Goal: Task Accomplishment & Management: Use online tool/utility

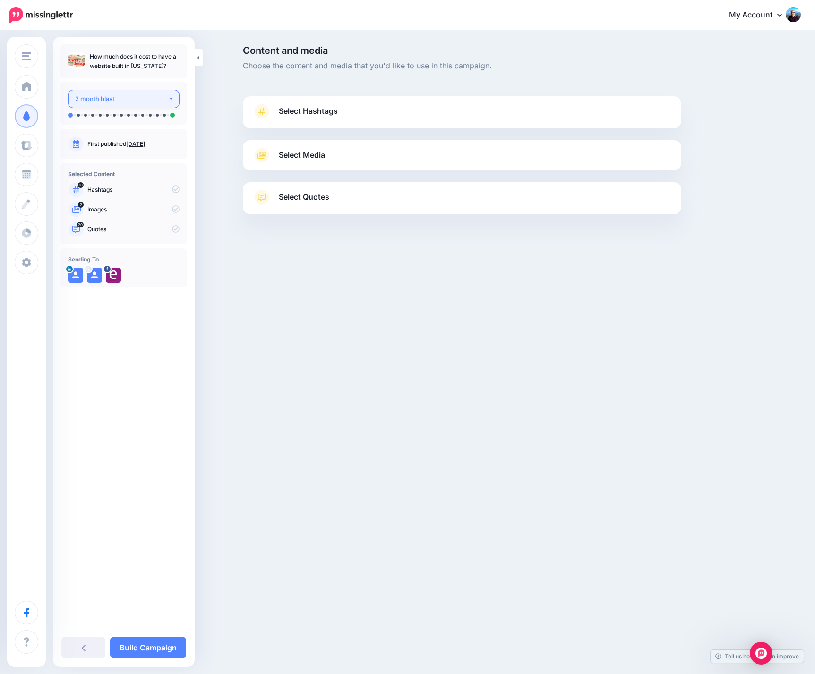
click at [170, 99] on button "2 month blast" at bounding box center [123, 99] width 111 height 18
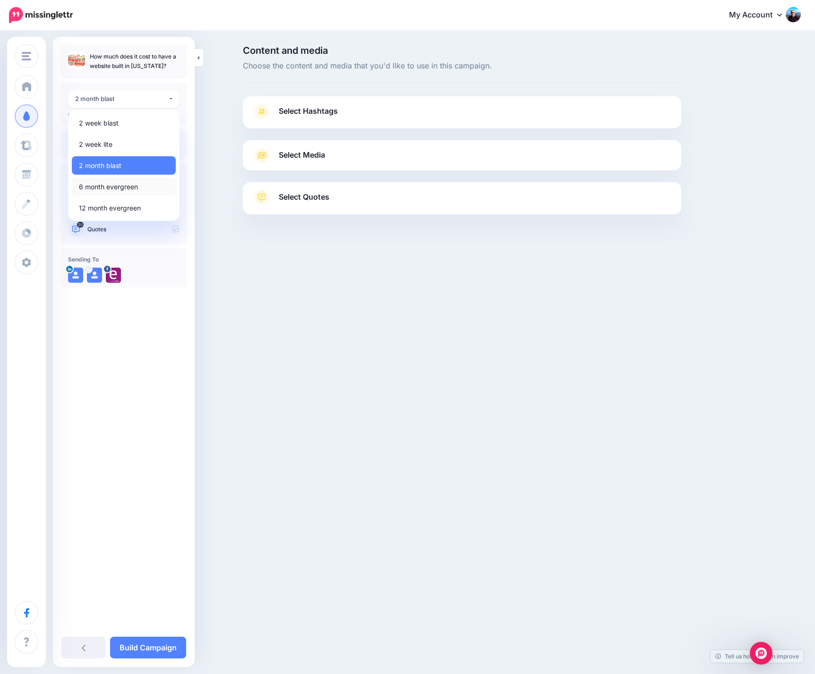
click at [120, 185] on span "6 month evergreen" at bounding box center [108, 186] width 59 height 11
select select "******"
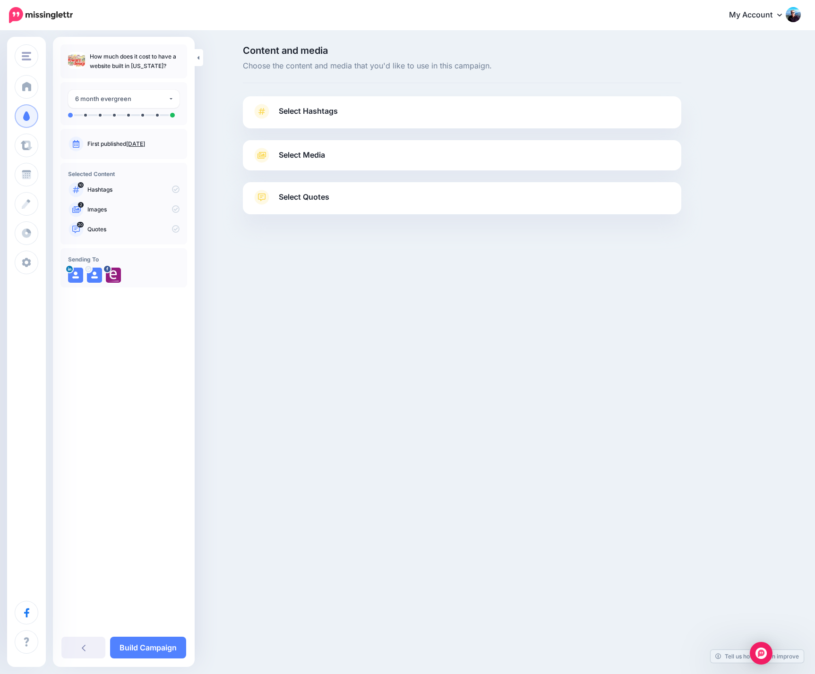
click at [384, 118] on link "Select Hashtags" at bounding box center [461, 116] width 419 height 25
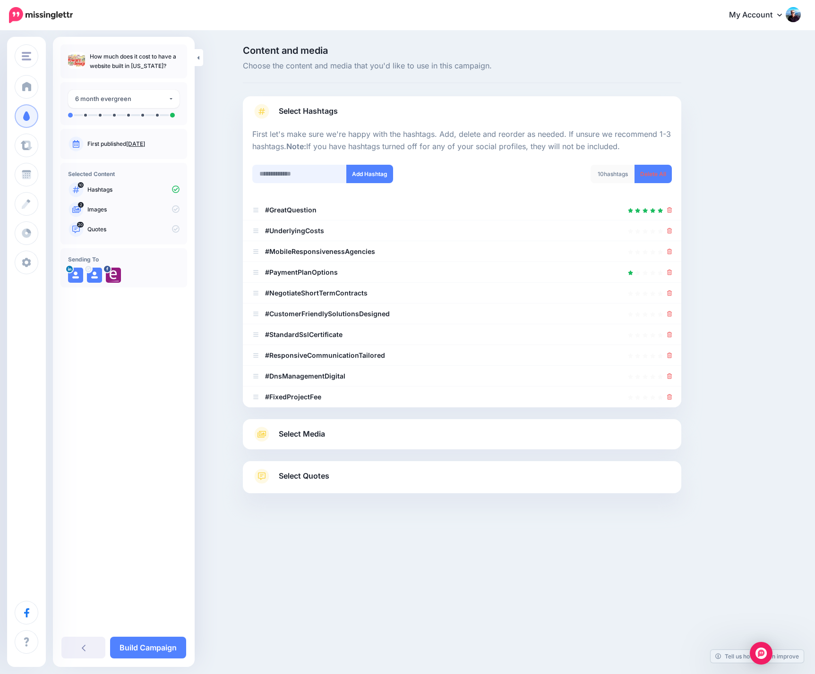
click at [316, 172] on input "text" at bounding box center [299, 174] width 94 height 18
type input "**********"
click at [373, 177] on button "Add Hashtag" at bounding box center [369, 174] width 47 height 18
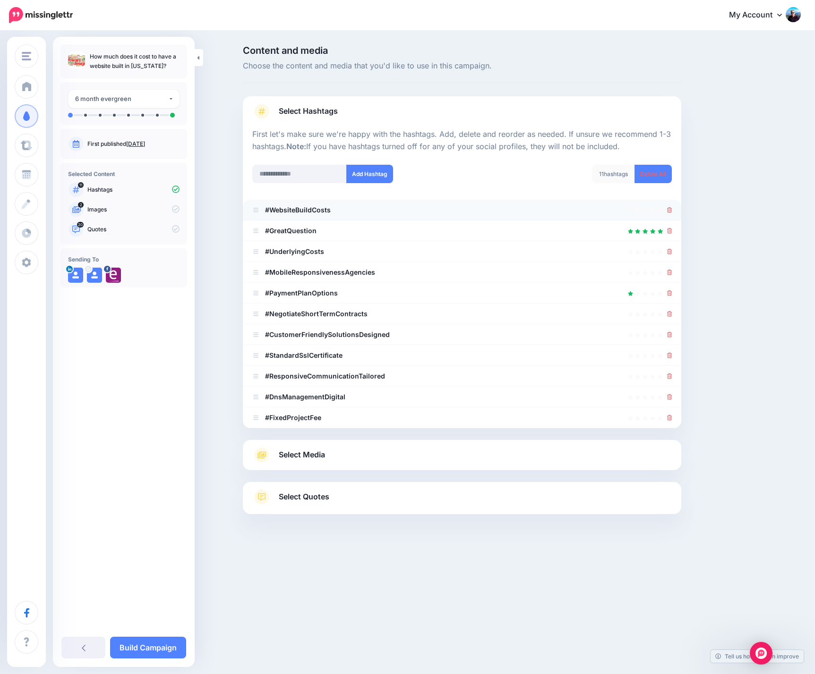
click at [448, 208] on div at bounding box center [461, 210] width 419 height 11
click at [668, 255] on icon at bounding box center [669, 252] width 5 height 6
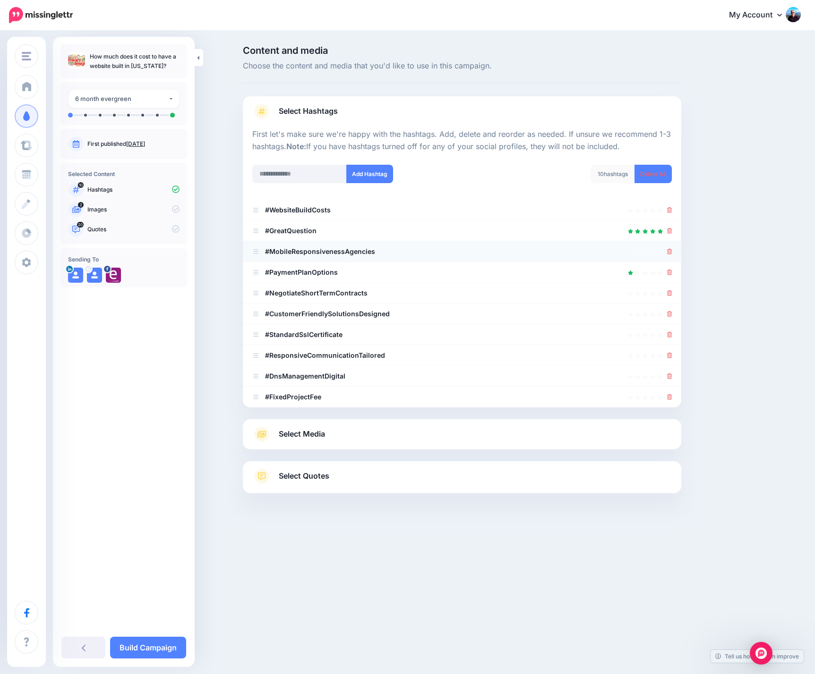
click at [669, 253] on icon at bounding box center [669, 252] width 5 height 6
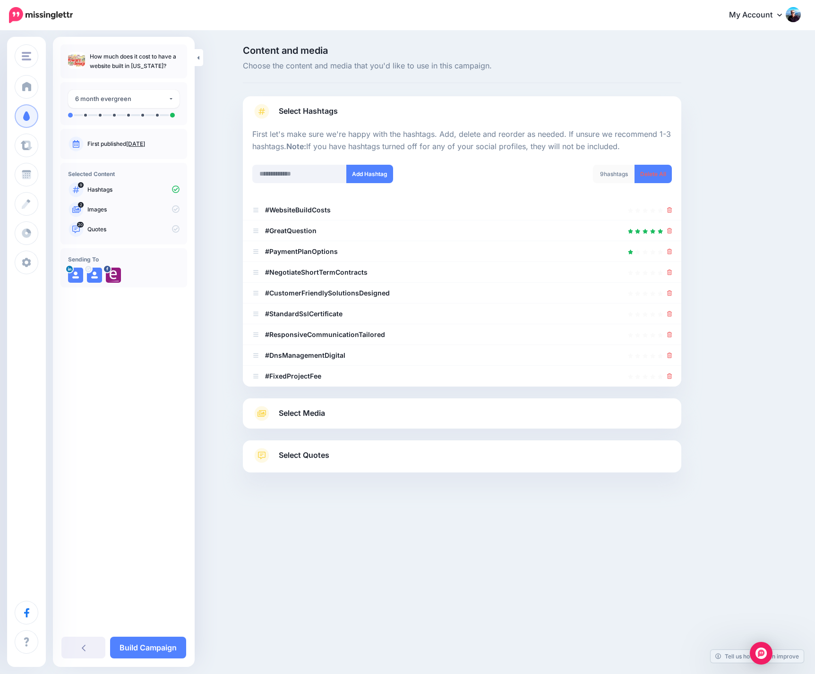
click at [669, 253] on icon at bounding box center [669, 252] width 5 height 6
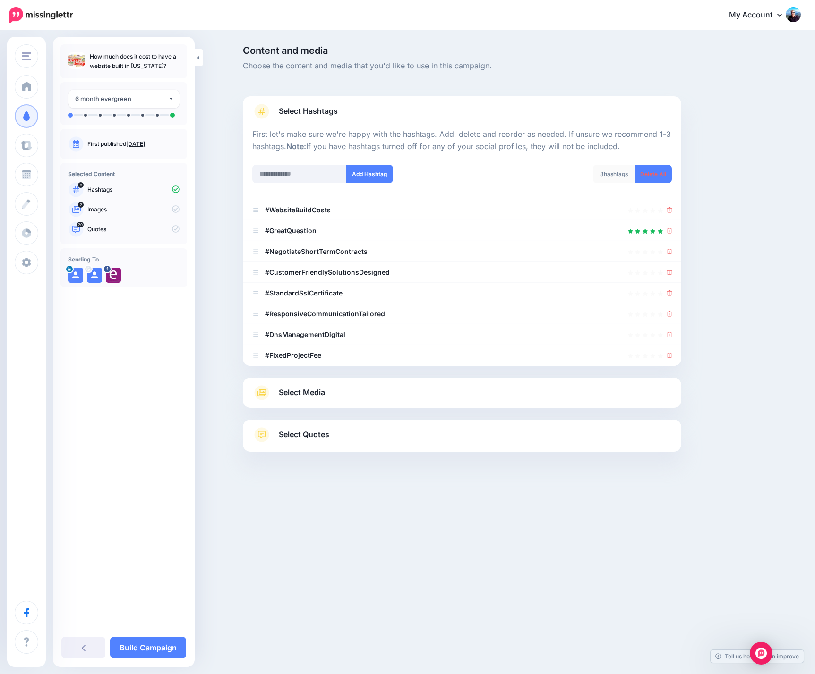
click at [669, 253] on icon at bounding box center [669, 252] width 5 height 6
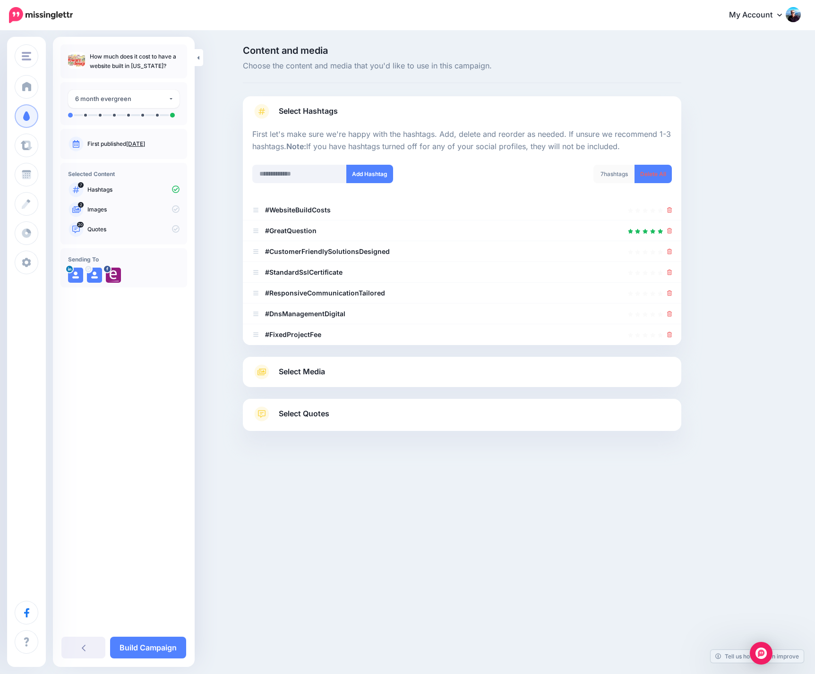
click at [669, 253] on icon at bounding box center [669, 252] width 5 height 6
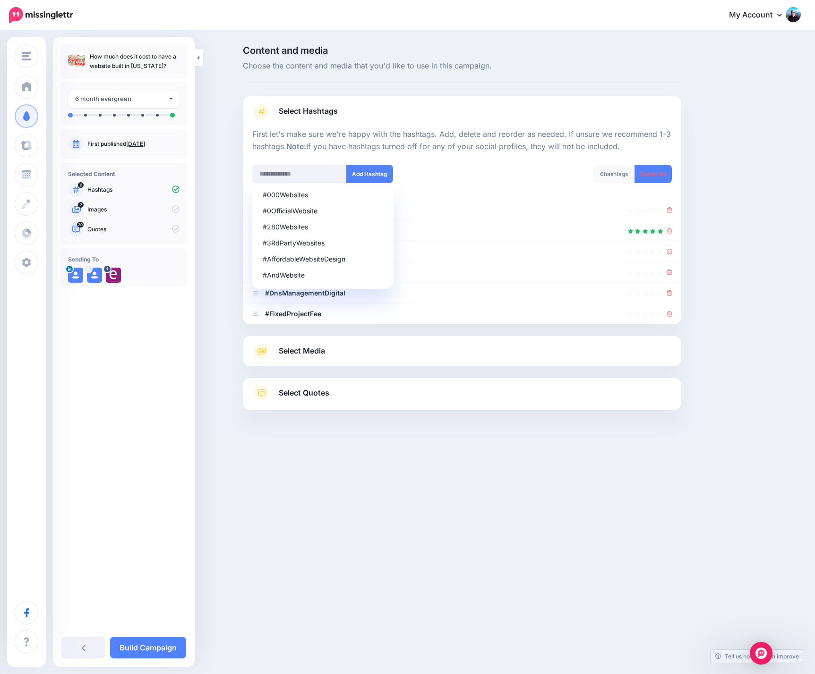
click at [669, 253] on icon at bounding box center [669, 252] width 5 height 6
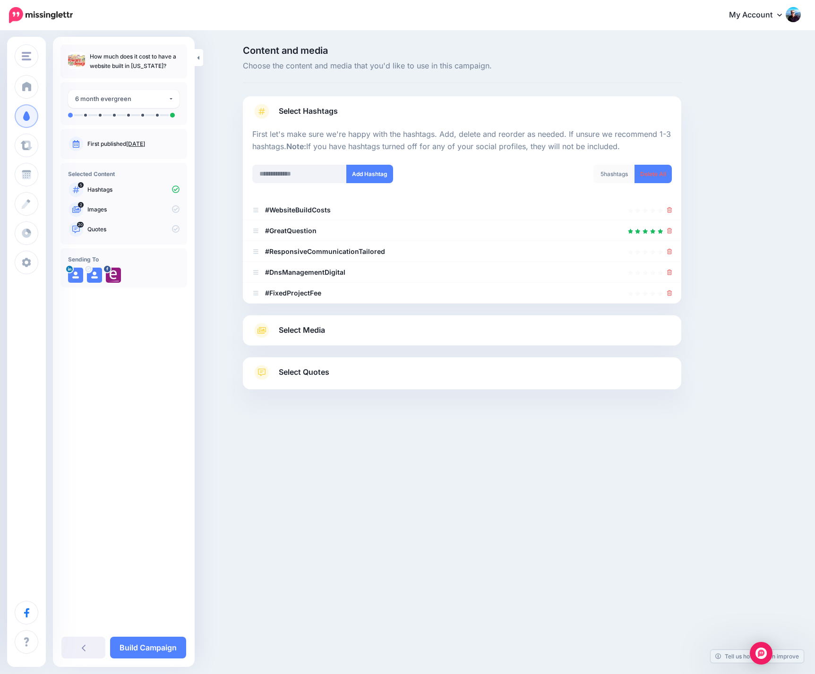
click at [669, 253] on icon at bounding box center [669, 252] width 5 height 6
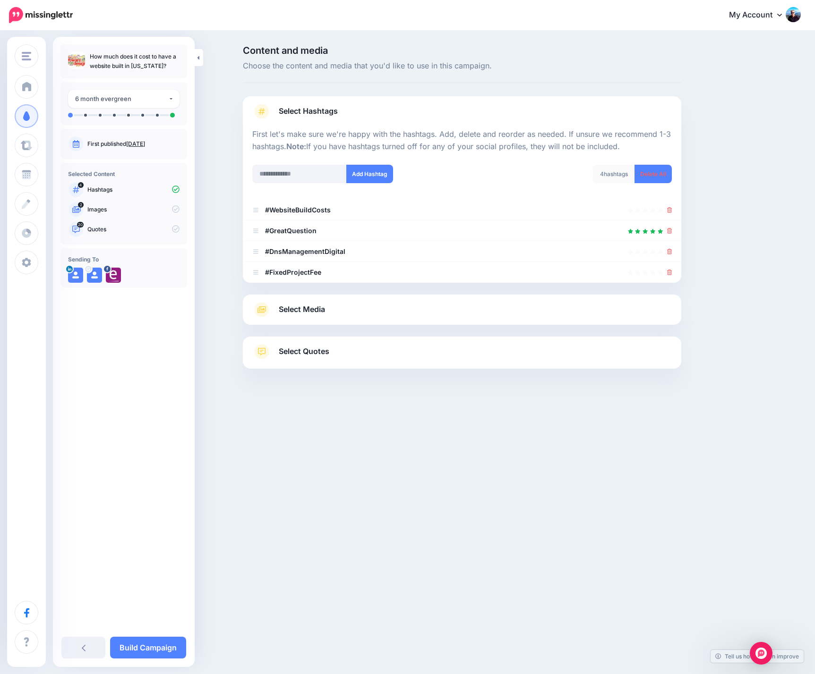
click at [669, 253] on icon at bounding box center [669, 252] width 5 height 6
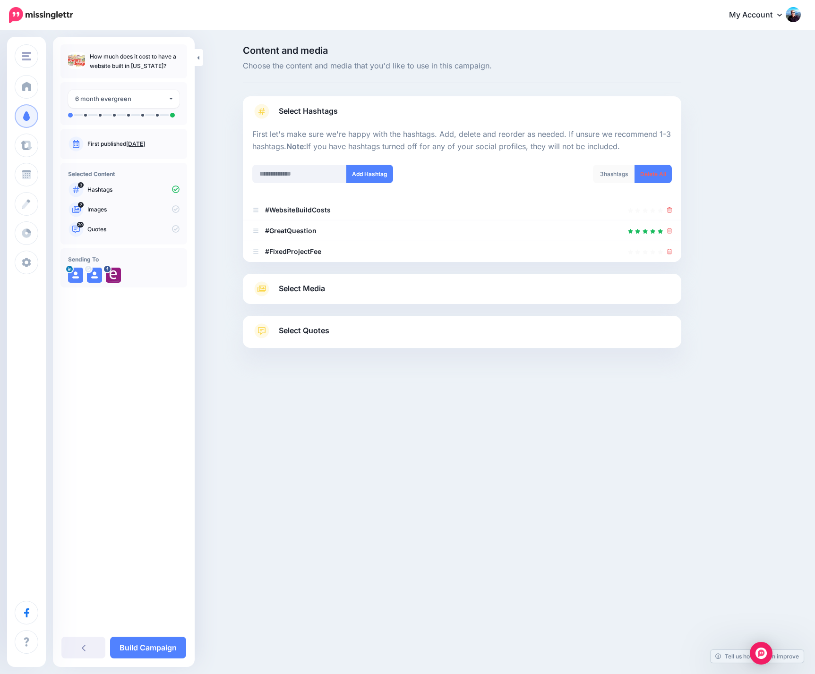
click at [669, 253] on icon at bounding box center [669, 252] width 5 height 6
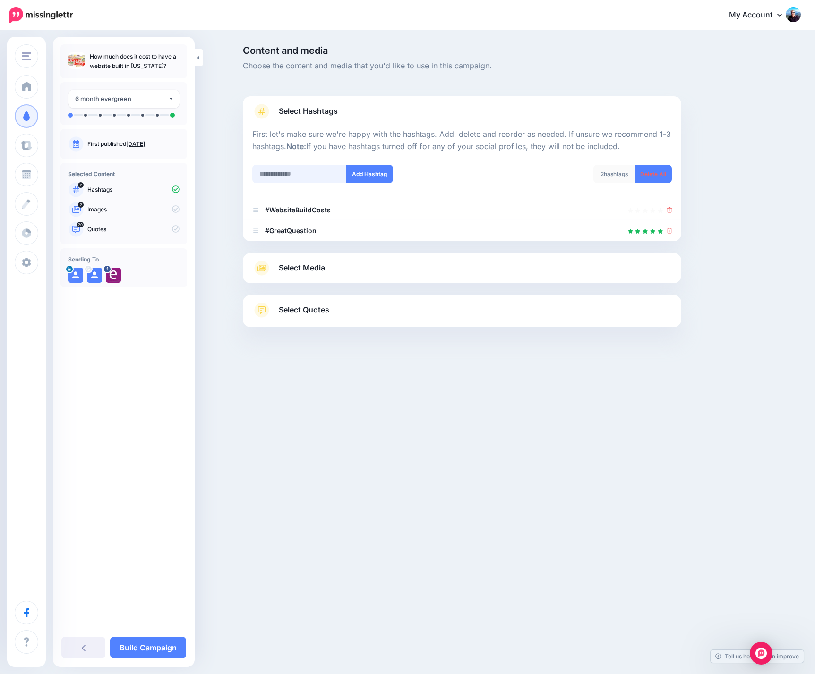
click at [311, 176] on input "text" at bounding box center [299, 174] width 94 height 18
type input "**********"
click at [361, 173] on button "Add Hashtag" at bounding box center [369, 174] width 47 height 18
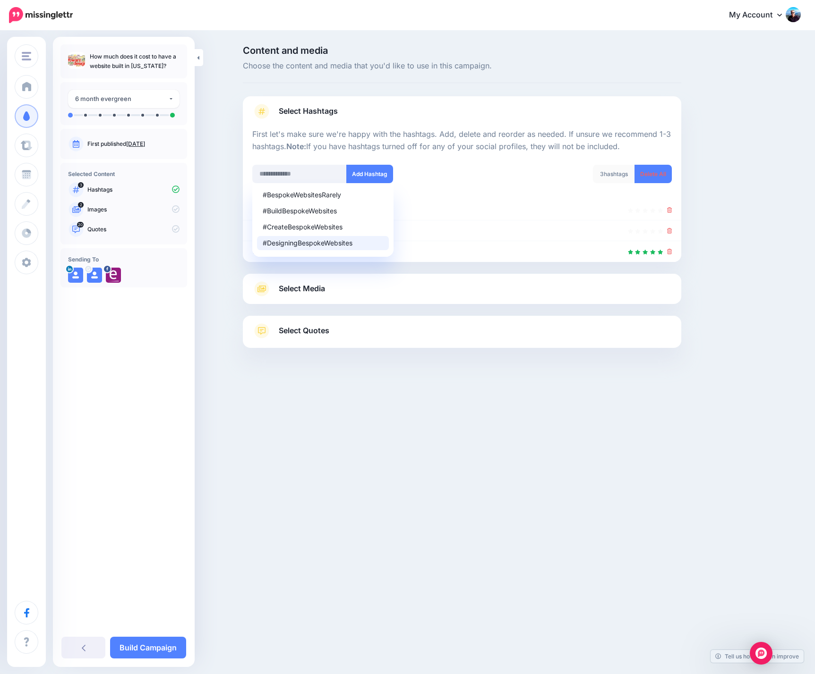
click at [304, 243] on div "#DesigningBespokeWebsites" at bounding box center [323, 243] width 120 height 7
type input "**********"
click at [371, 167] on button "Add Hashtag" at bounding box center [369, 174] width 47 height 18
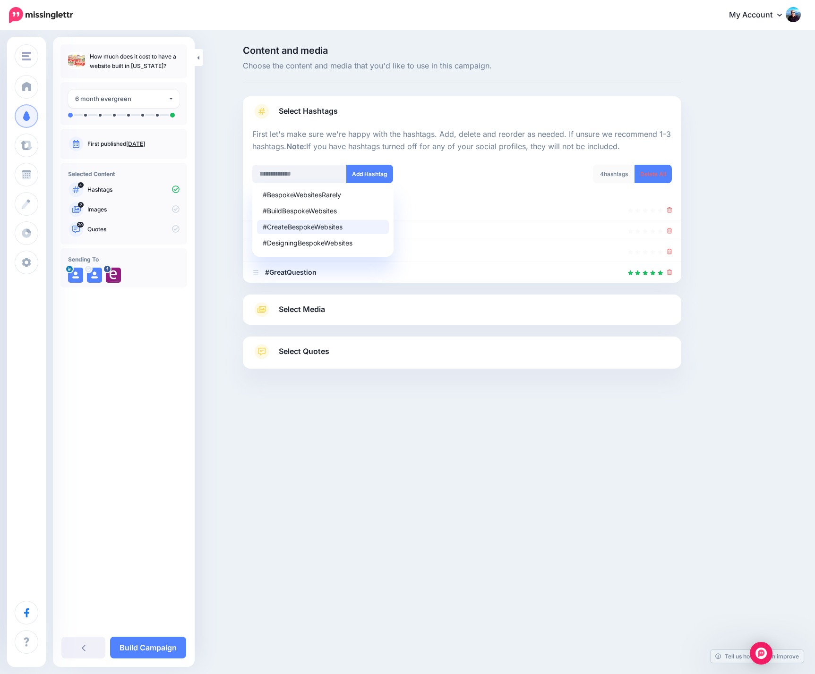
click at [490, 187] on div "4 hashtags Delete All" at bounding box center [570, 180] width 217 height 30
click at [477, 161] on div at bounding box center [461, 159] width 419 height 12
click at [502, 277] on div at bounding box center [461, 272] width 419 height 11
click at [670, 272] on icon at bounding box center [669, 273] width 5 height 6
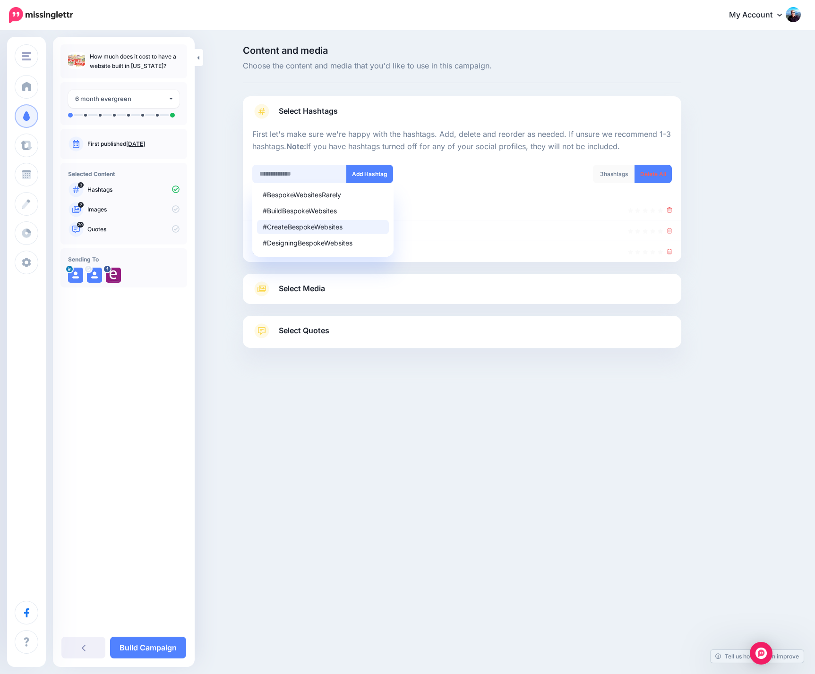
click at [317, 172] on input "text" at bounding box center [299, 174] width 94 height 18
click at [469, 162] on div at bounding box center [461, 159] width 419 height 12
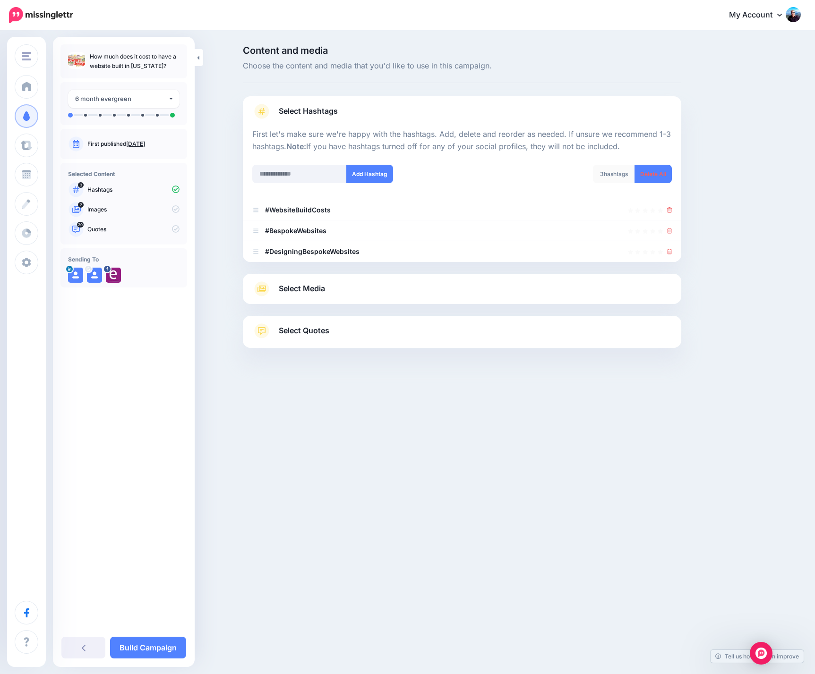
click at [386, 291] on link "Select Media" at bounding box center [461, 289] width 419 height 15
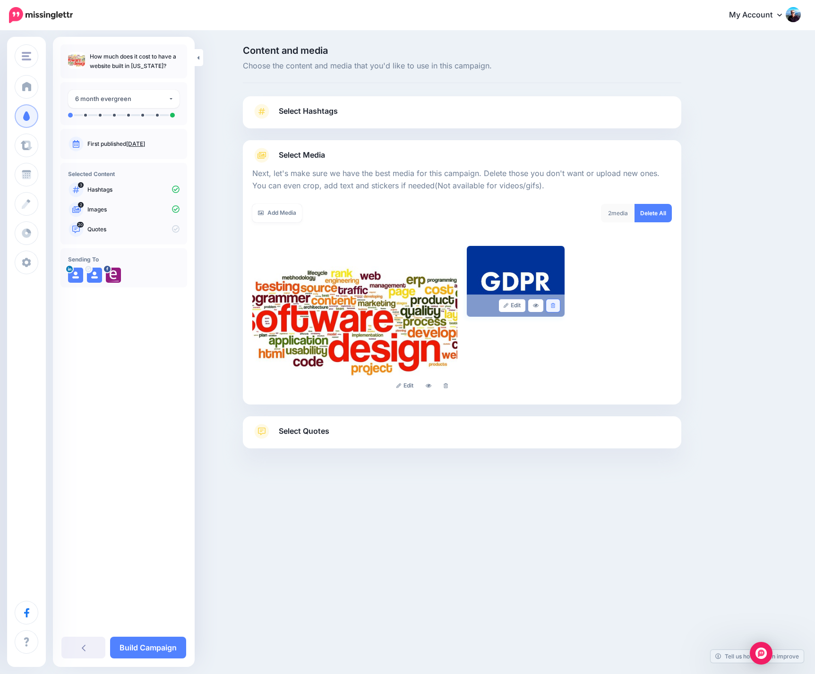
click at [554, 306] on icon at bounding box center [553, 305] width 4 height 5
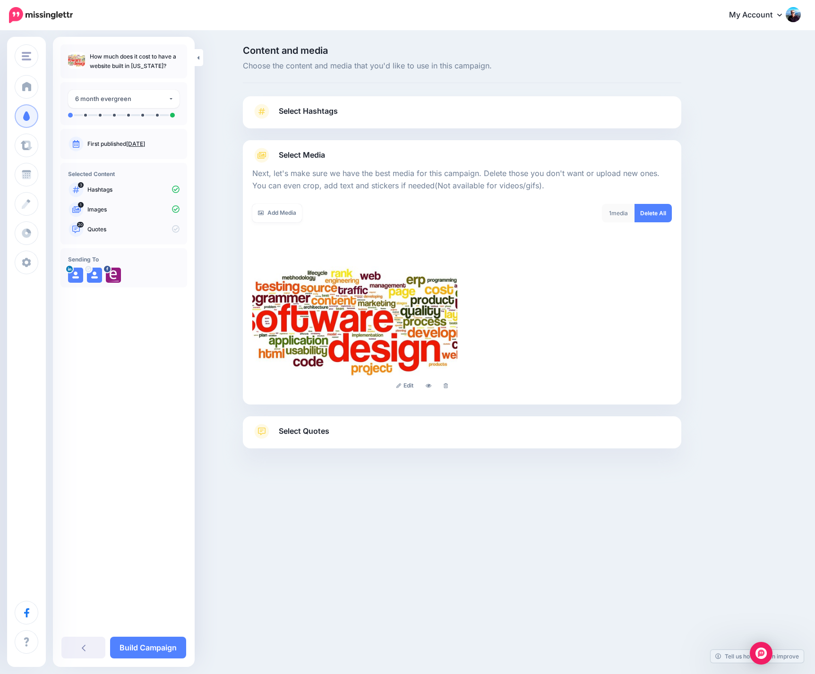
click at [314, 437] on span "Select Quotes" at bounding box center [304, 431] width 51 height 13
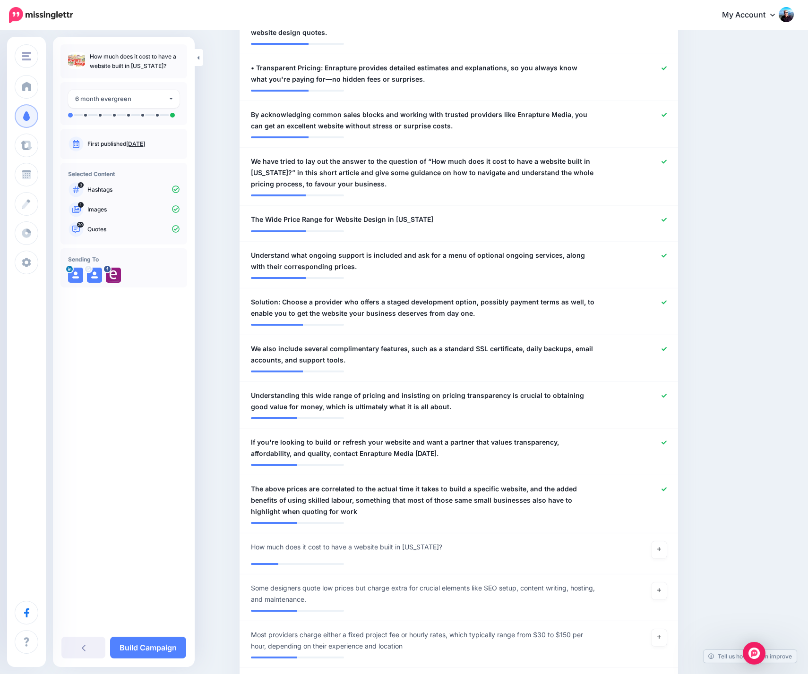
scroll to position [718, 0]
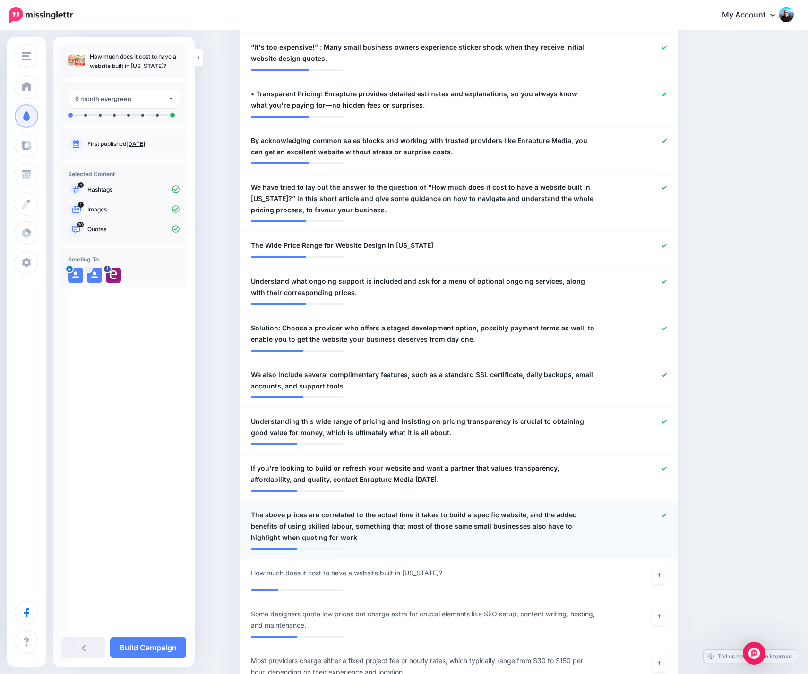
click at [666, 515] on icon at bounding box center [663, 515] width 5 height 5
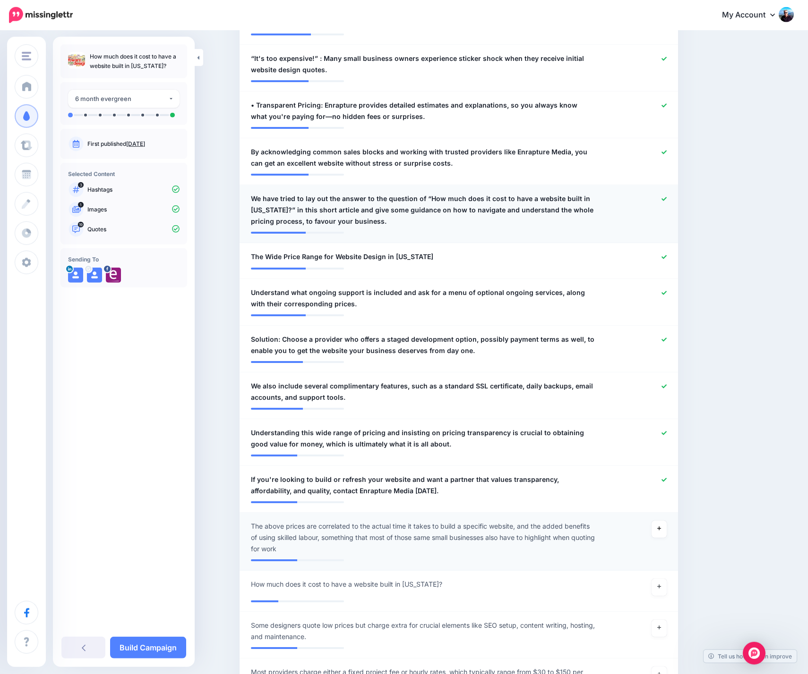
scroll to position [695, 0]
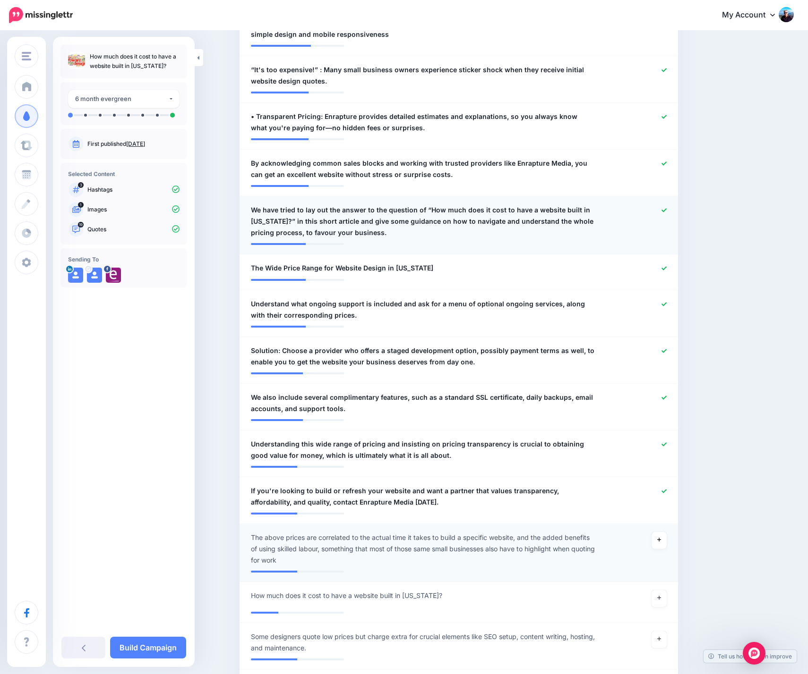
click at [666, 209] on icon at bounding box center [663, 210] width 5 height 5
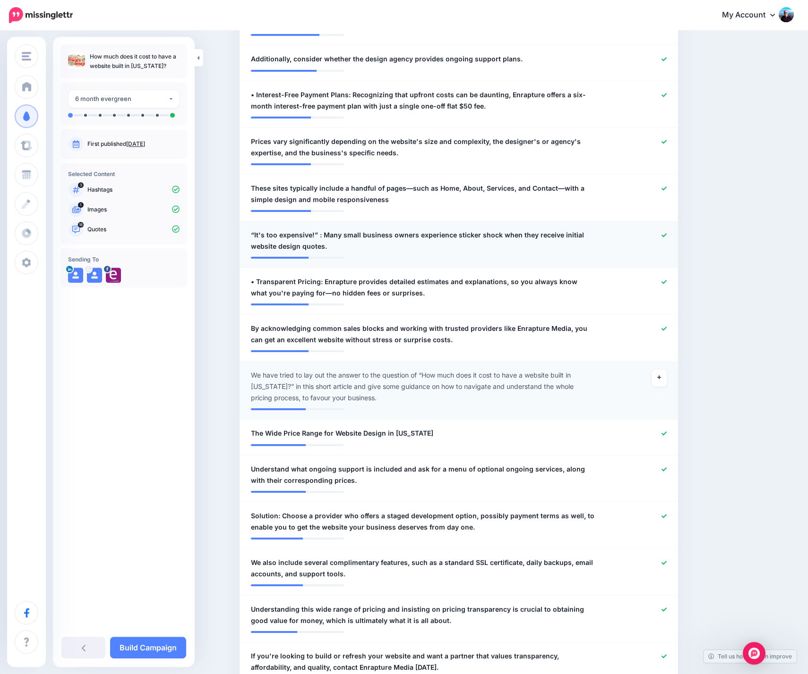
scroll to position [529, 0]
click at [666, 189] on icon at bounding box center [663, 189] width 5 height 5
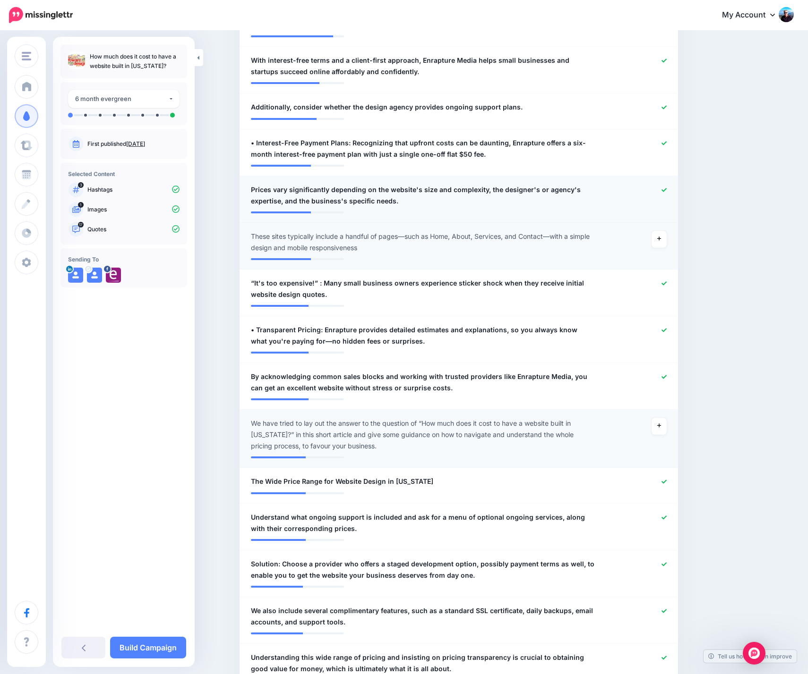
scroll to position [446, 0]
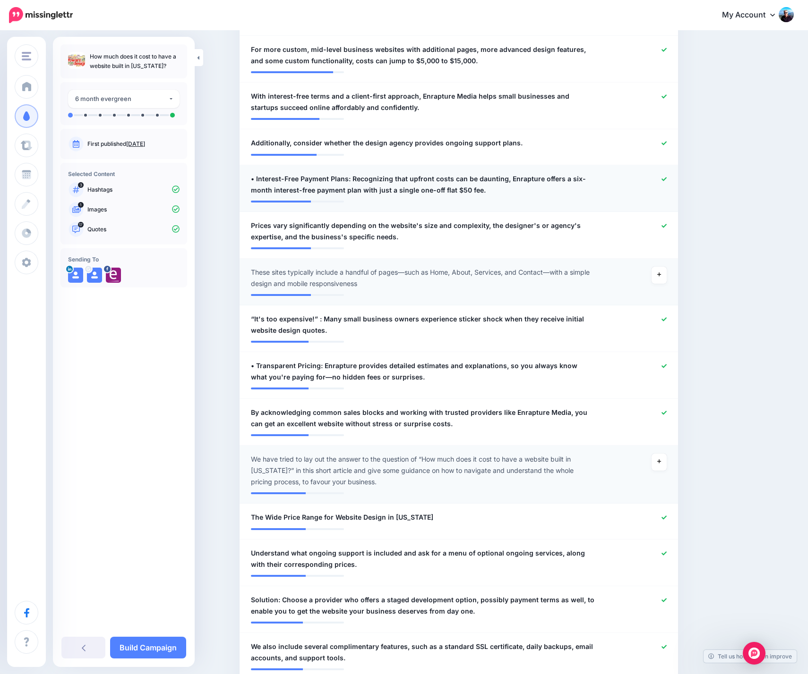
click at [666, 179] on icon at bounding box center [663, 179] width 5 height 5
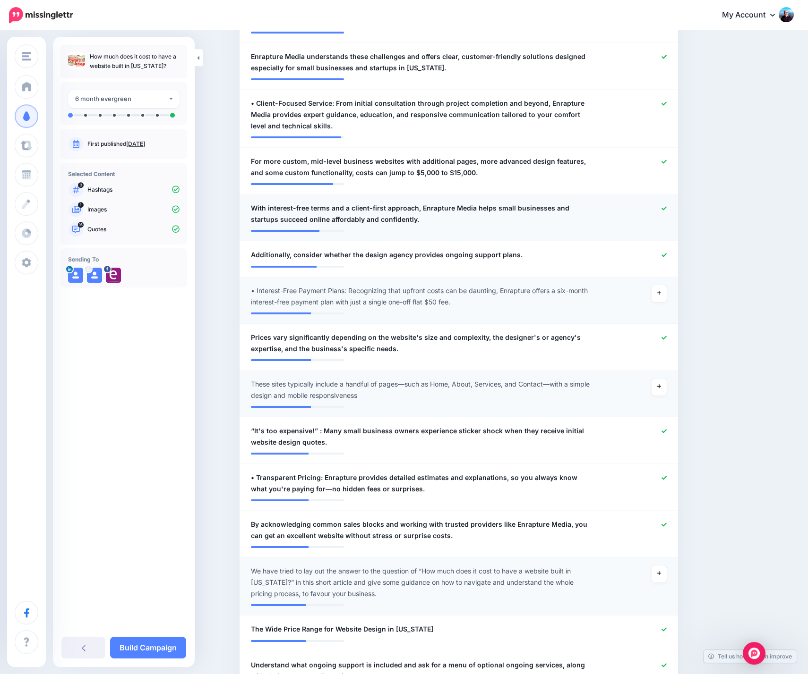
scroll to position [333, 0]
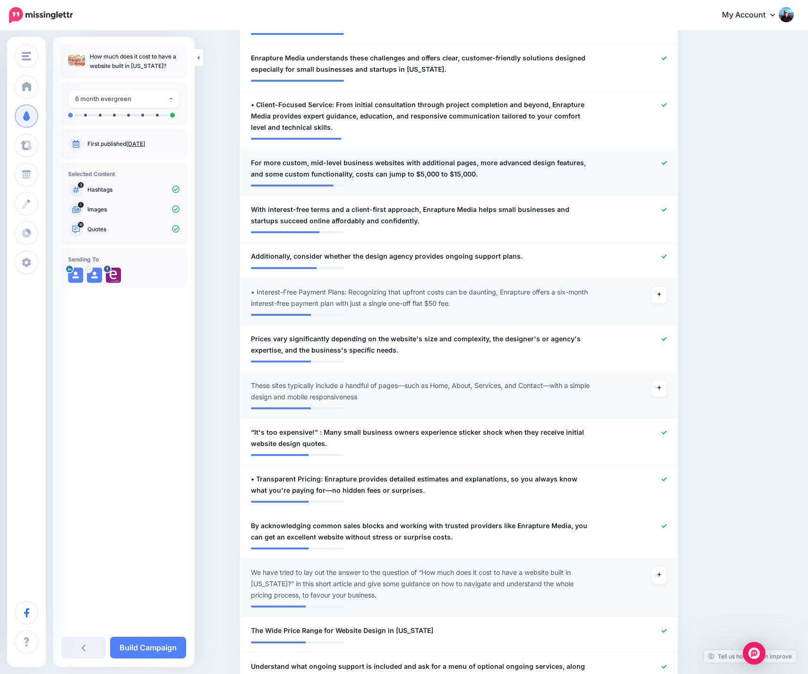
click at [665, 163] on div at bounding box center [638, 168] width 72 height 23
click at [666, 162] on icon at bounding box center [663, 163] width 5 height 5
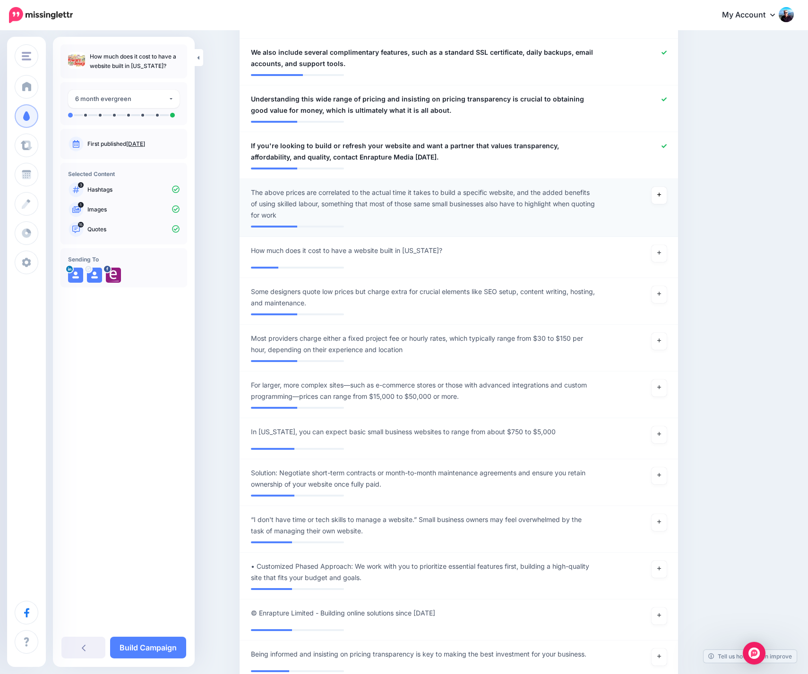
scroll to position [914, 0]
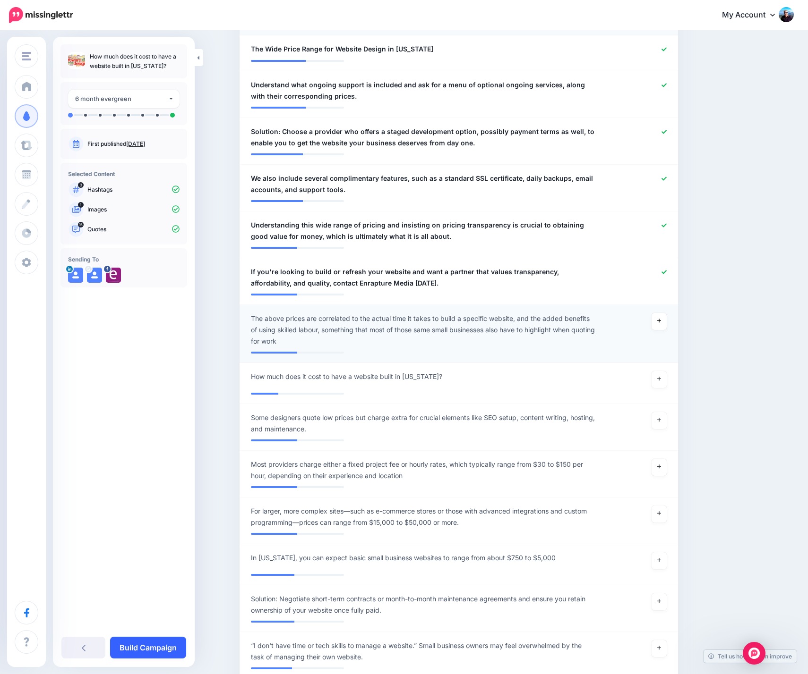
click at [159, 651] on link "Build Campaign" at bounding box center [148, 648] width 76 height 22
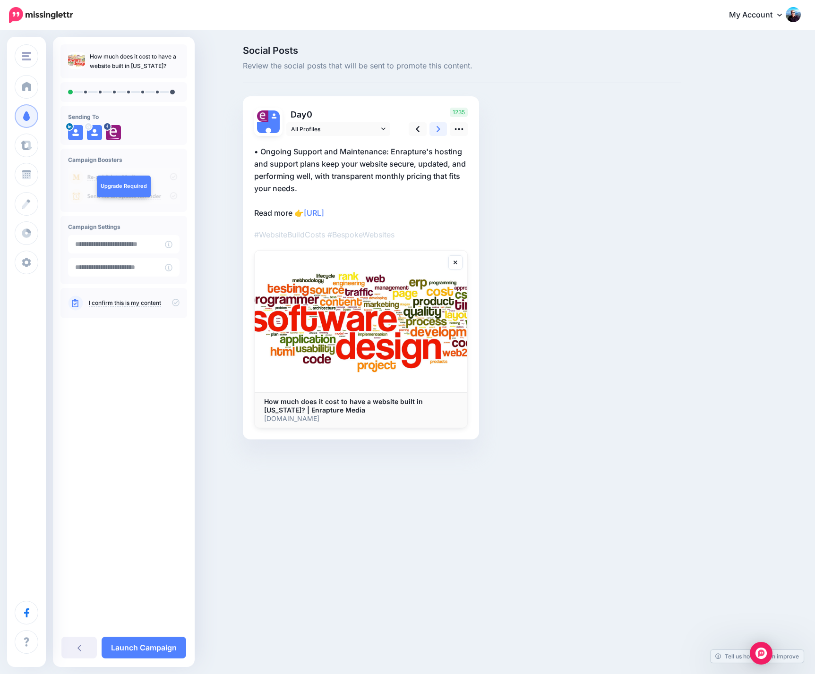
click at [439, 130] on icon at bounding box center [438, 129] width 4 height 6
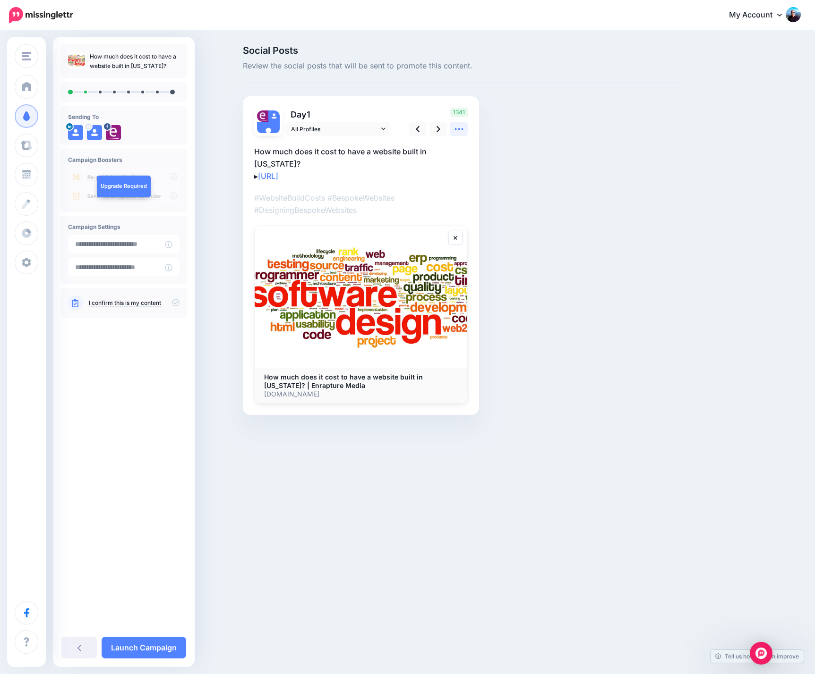
click at [460, 130] on icon at bounding box center [459, 129] width 10 height 10
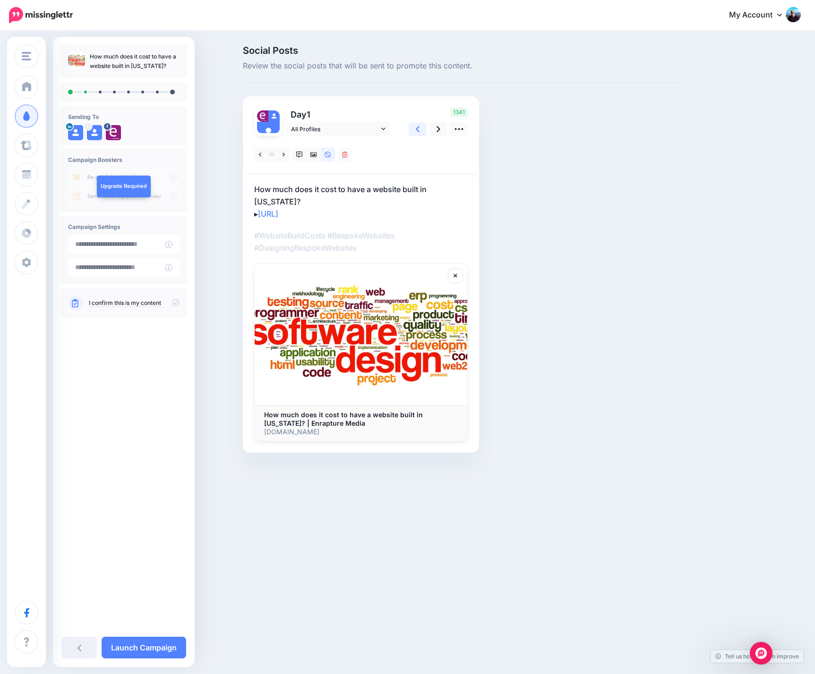
click at [417, 128] on icon at bounding box center [418, 129] width 4 height 10
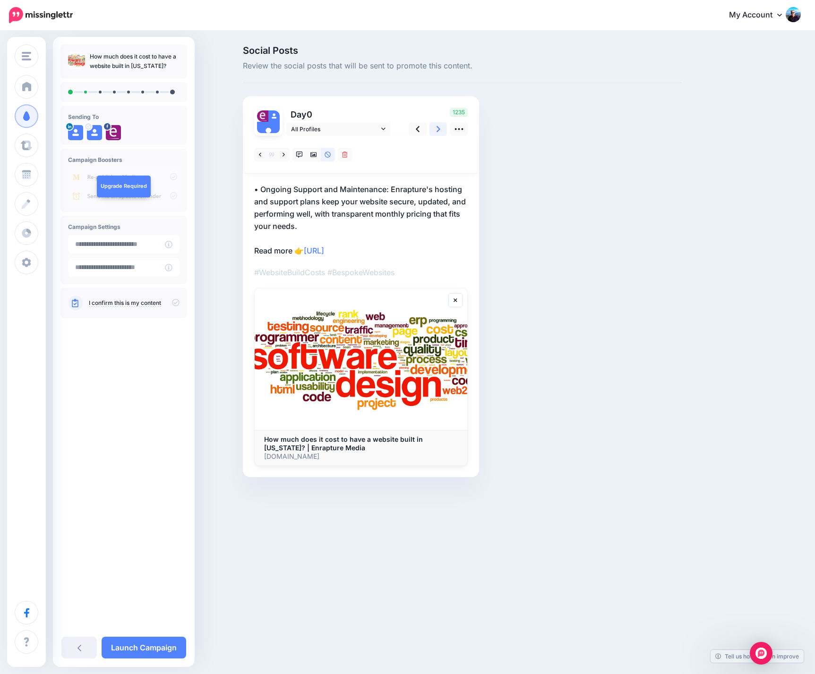
click at [438, 128] on icon at bounding box center [438, 129] width 4 height 6
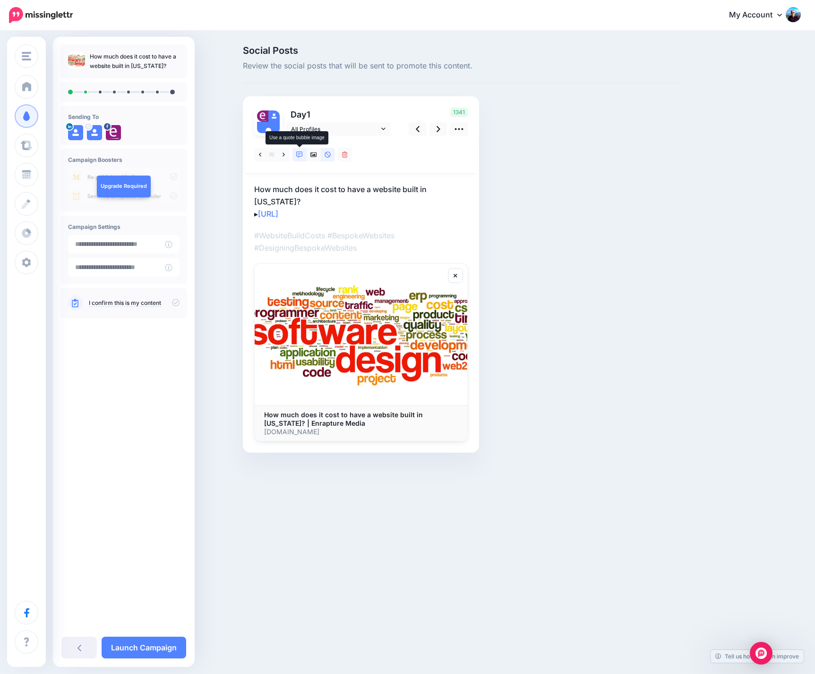
click at [300, 154] on icon at bounding box center [299, 155] width 7 height 7
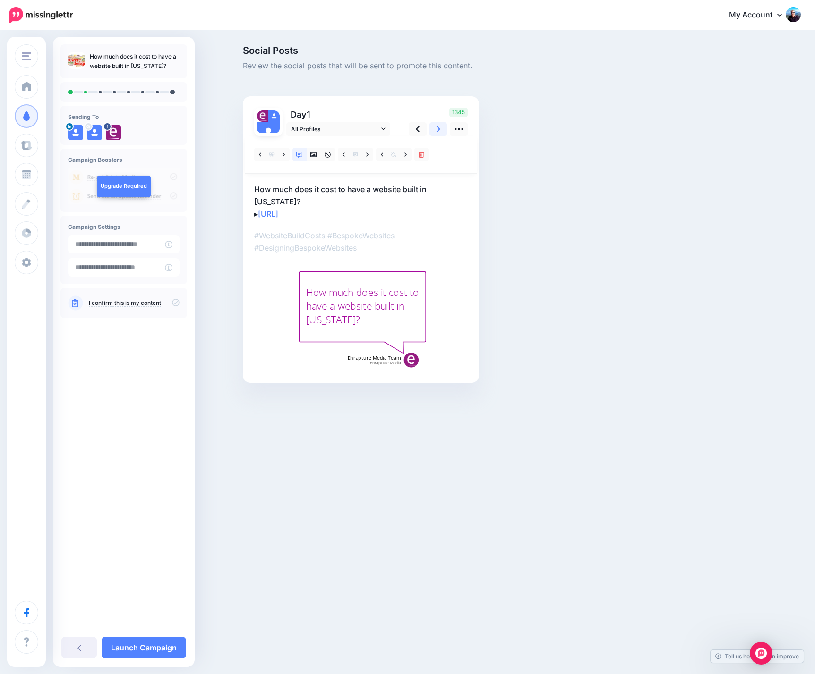
click at [437, 126] on icon at bounding box center [438, 129] width 4 height 10
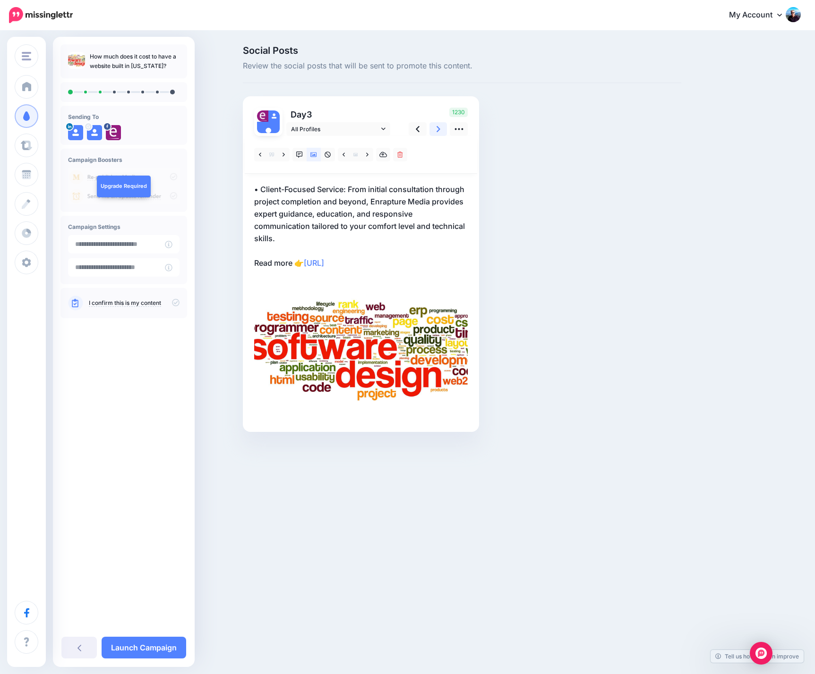
click at [441, 128] on link at bounding box center [438, 129] width 18 height 14
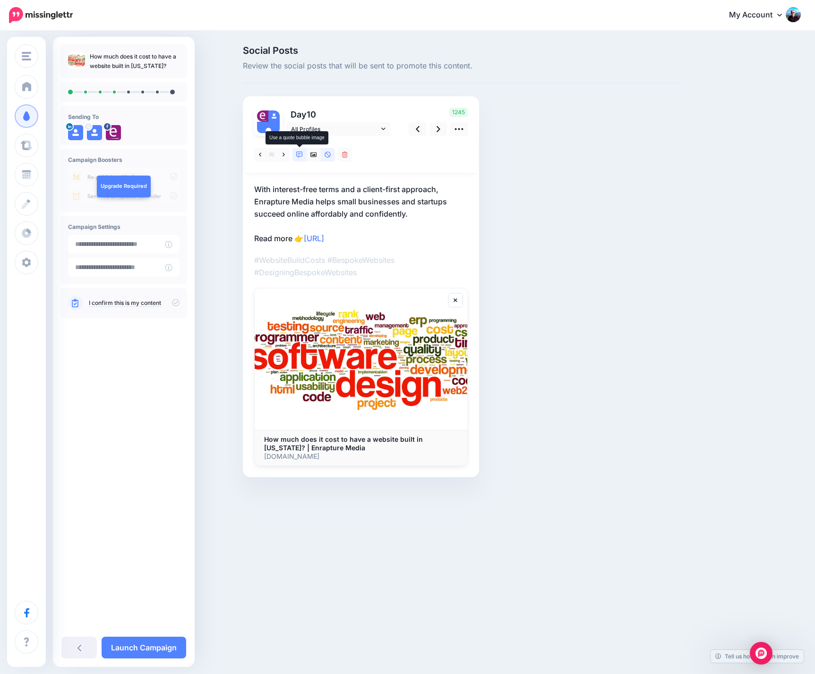
click at [299, 155] on icon at bounding box center [299, 155] width 7 height 7
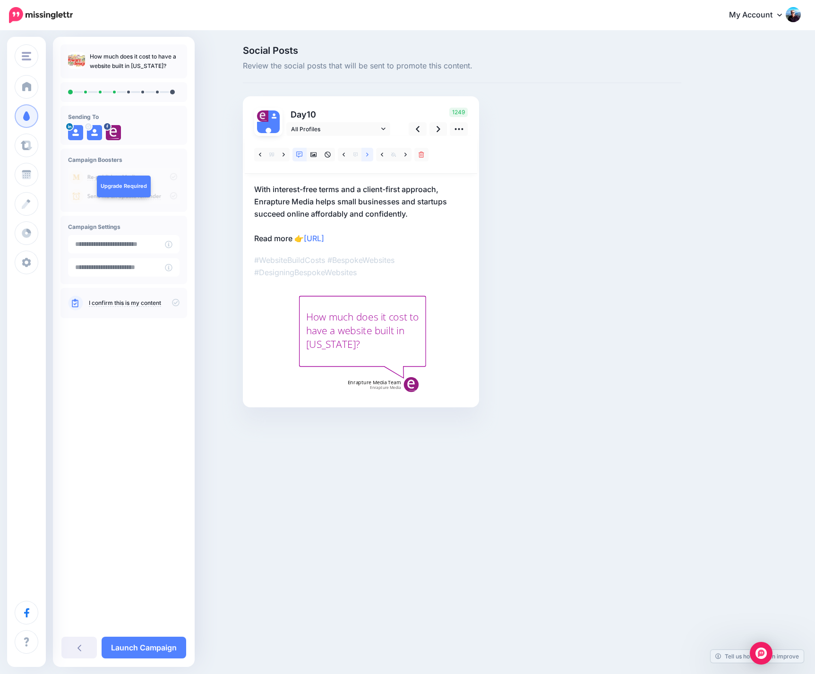
click at [368, 156] on icon at bounding box center [367, 155] width 2 height 7
click at [439, 128] on icon at bounding box center [438, 129] width 4 height 6
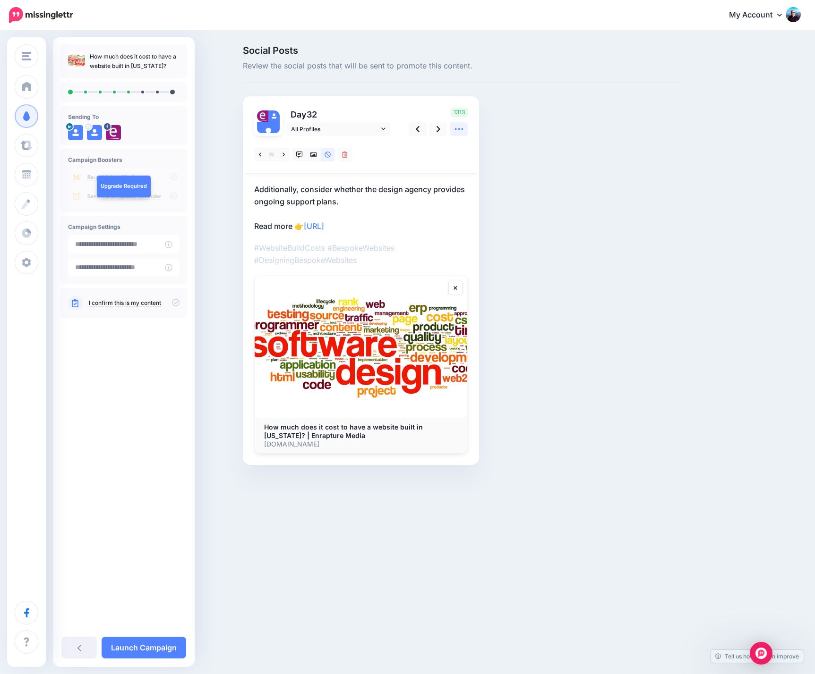
click at [462, 129] on icon at bounding box center [458, 129] width 9 height 2
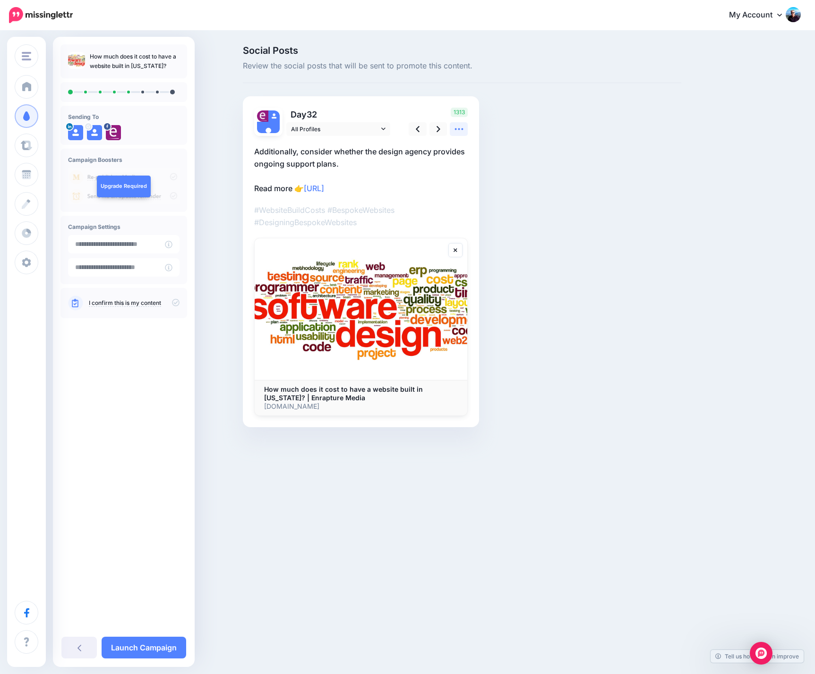
click at [456, 129] on icon at bounding box center [458, 129] width 9 height 2
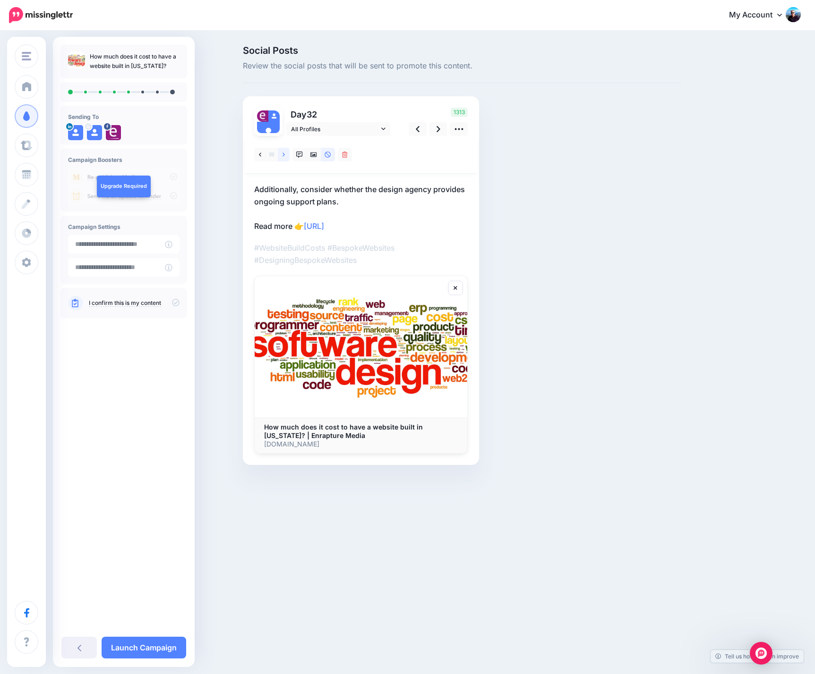
click at [284, 154] on icon at bounding box center [283, 155] width 2 height 7
click at [282, 154] on icon at bounding box center [283, 155] width 2 height 7
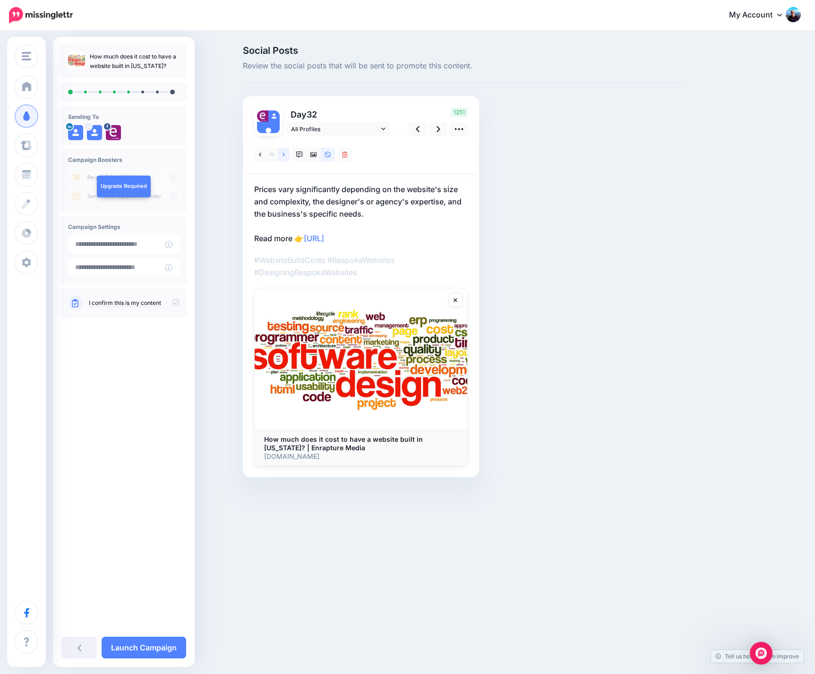
click at [282, 154] on icon at bounding box center [283, 155] width 2 height 7
click at [285, 154] on link at bounding box center [284, 155] width 12 height 14
click at [435, 132] on link at bounding box center [438, 129] width 18 height 14
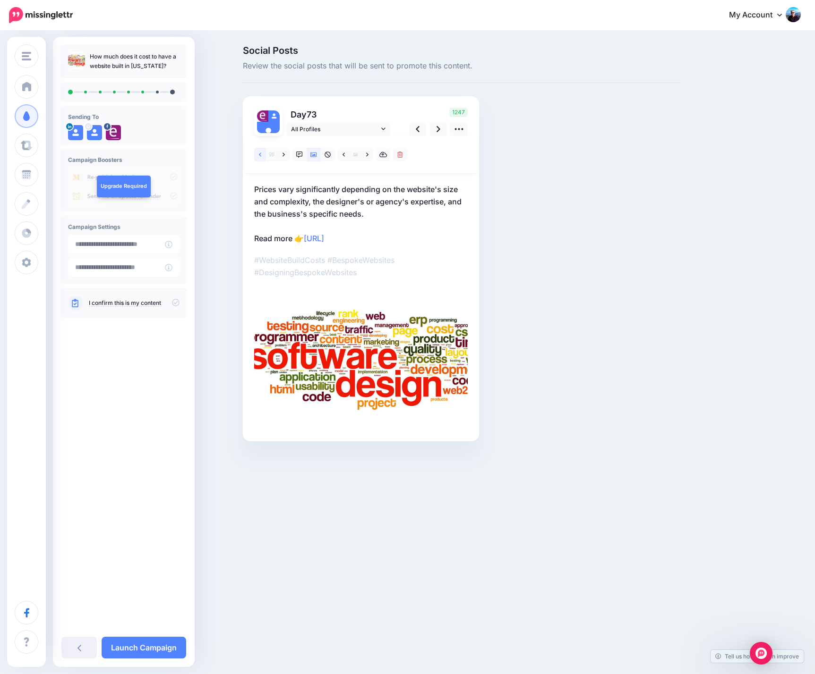
click at [261, 154] on icon at bounding box center [260, 155] width 2 height 7
click at [283, 156] on icon at bounding box center [283, 155] width 2 height 4
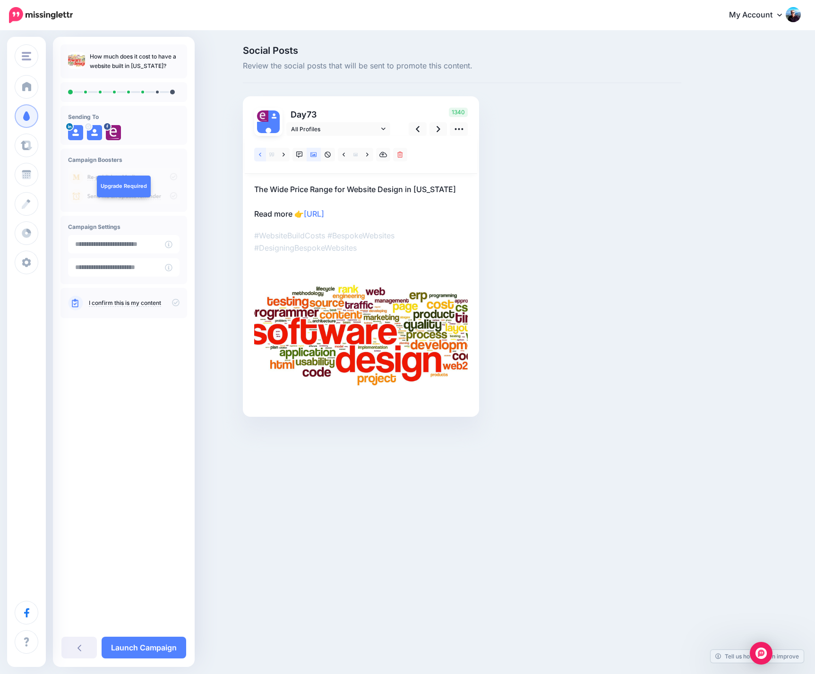
click at [262, 154] on link at bounding box center [260, 155] width 12 height 14
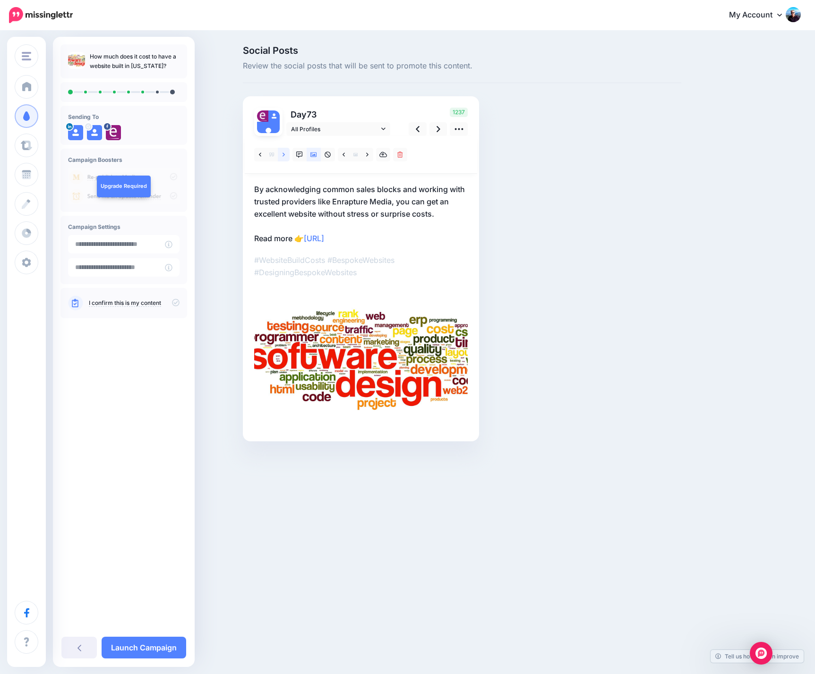
click at [283, 154] on icon at bounding box center [283, 155] width 2 height 7
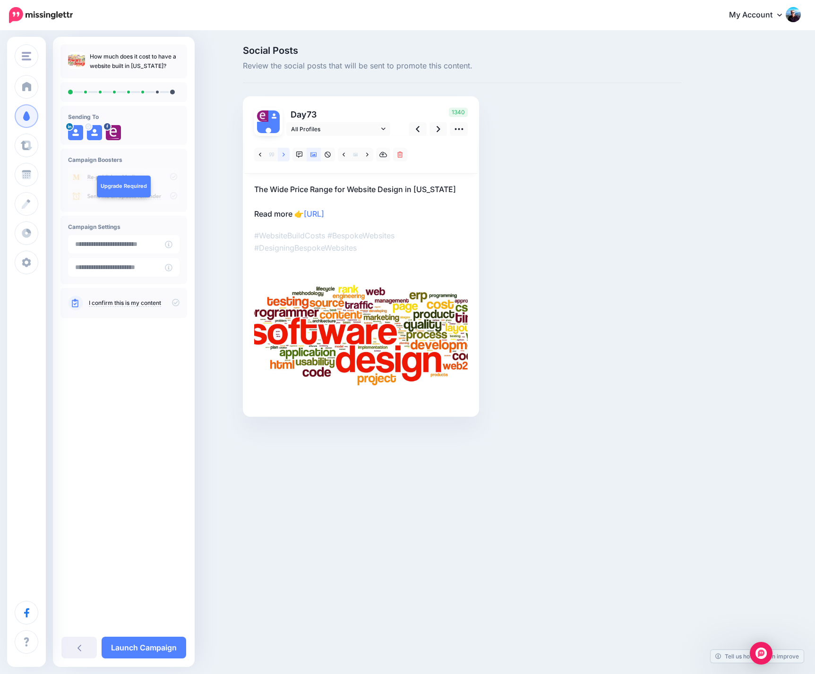
click at [283, 154] on icon at bounding box center [283, 155] width 2 height 7
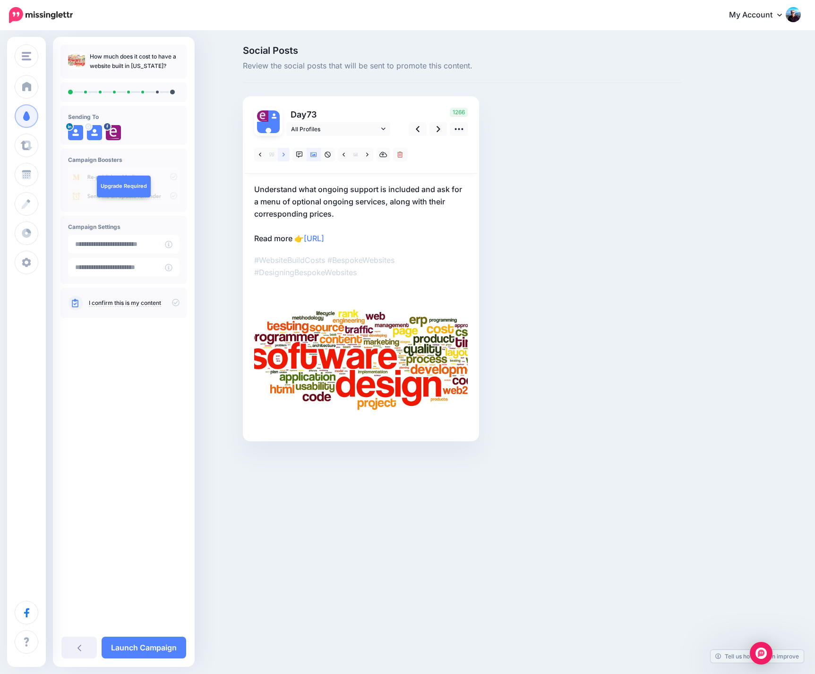
click at [283, 154] on icon at bounding box center [283, 155] width 2 height 7
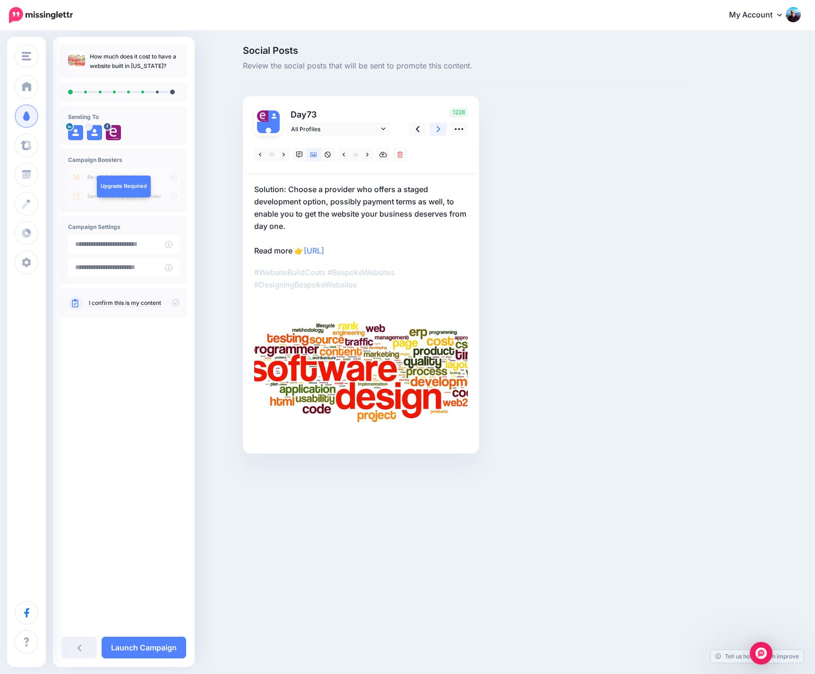
click at [436, 129] on icon at bounding box center [438, 129] width 4 height 10
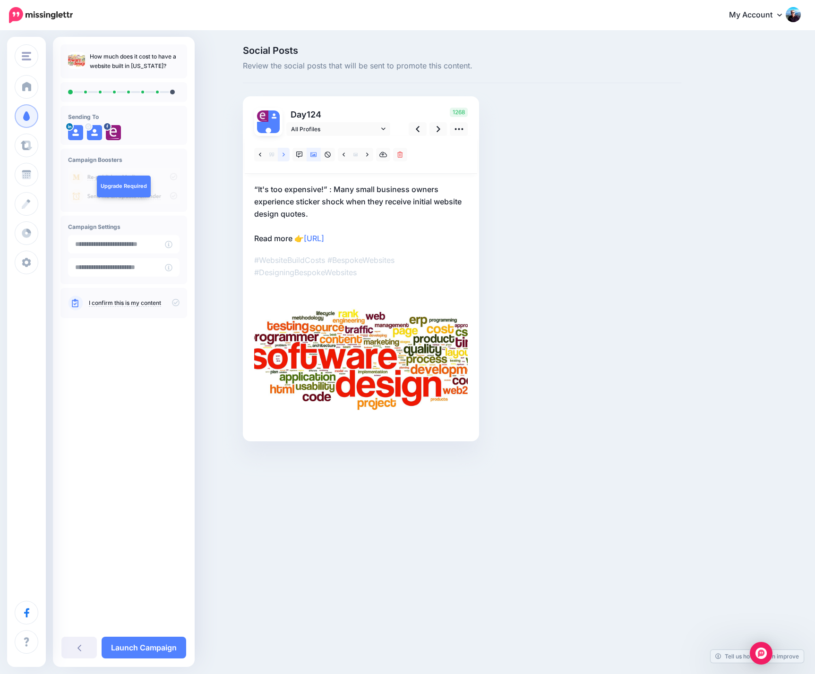
click at [282, 156] on link at bounding box center [284, 155] width 12 height 14
click at [298, 155] on icon at bounding box center [299, 155] width 7 height 7
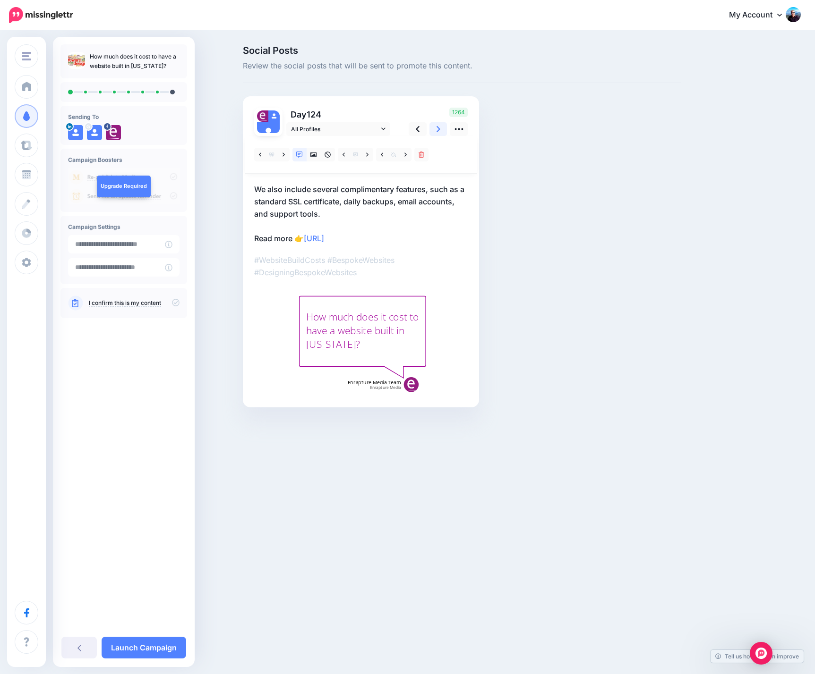
click at [440, 128] on icon at bounding box center [438, 129] width 4 height 10
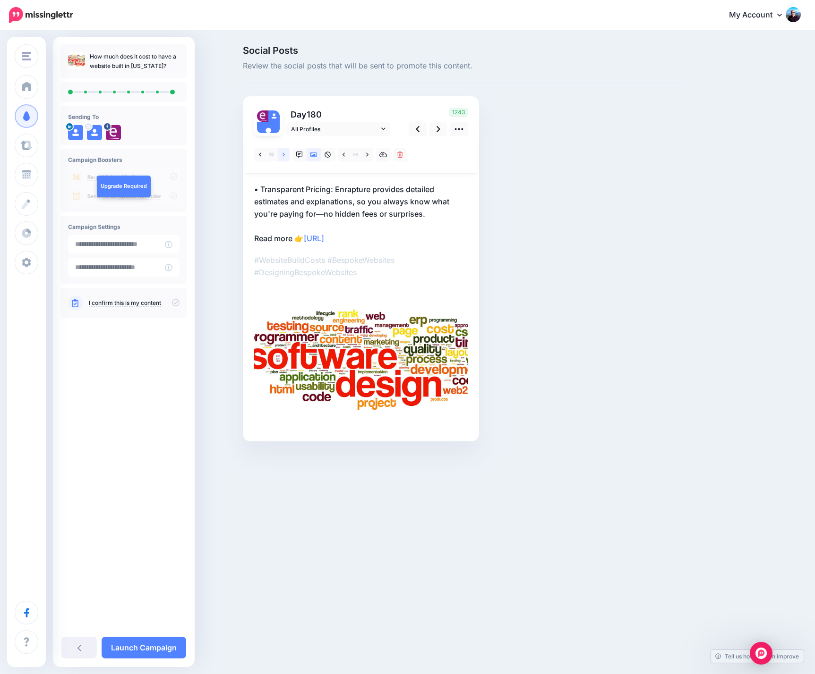
click at [283, 156] on icon at bounding box center [283, 155] width 2 height 7
click at [299, 155] on icon at bounding box center [299, 155] width 7 height 7
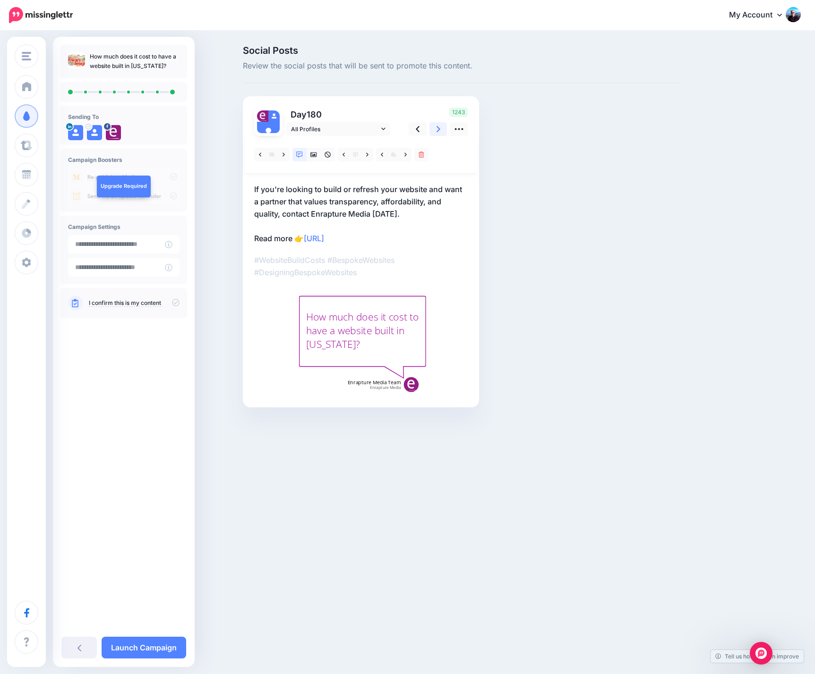
click at [438, 129] on icon at bounding box center [438, 129] width 4 height 10
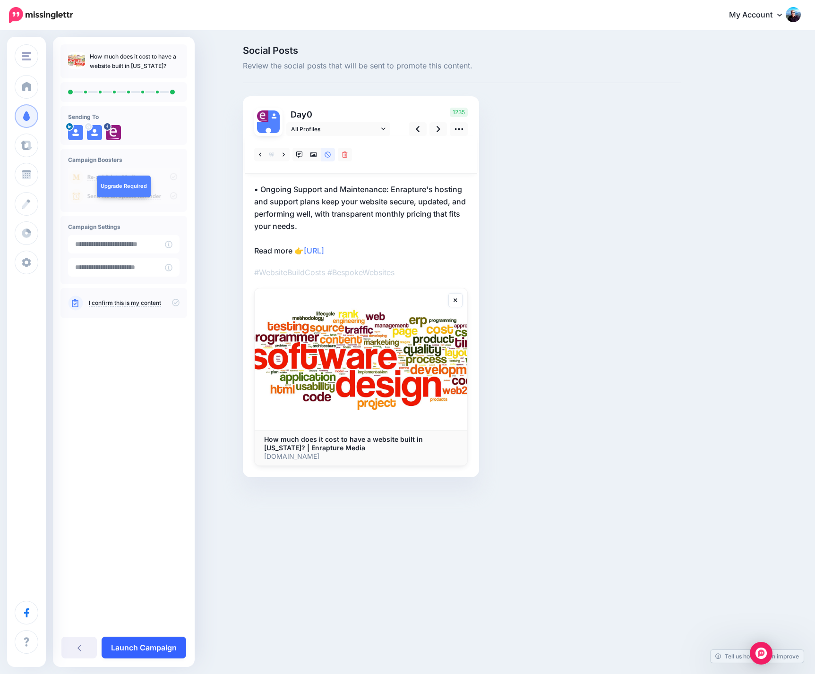
click at [164, 642] on link "Launch Campaign" at bounding box center [144, 648] width 85 height 22
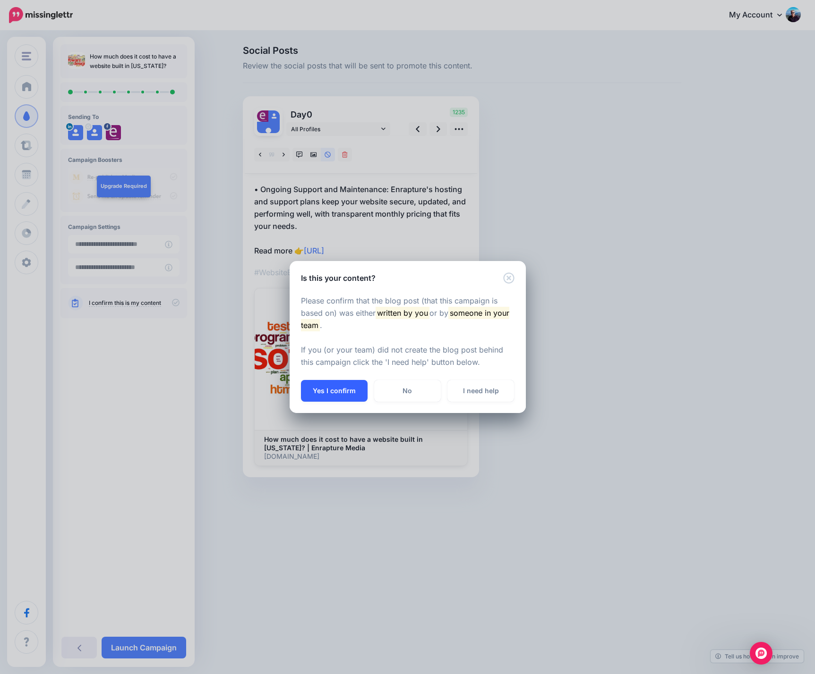
click at [355, 392] on button "Yes I confirm" at bounding box center [334, 391] width 67 height 22
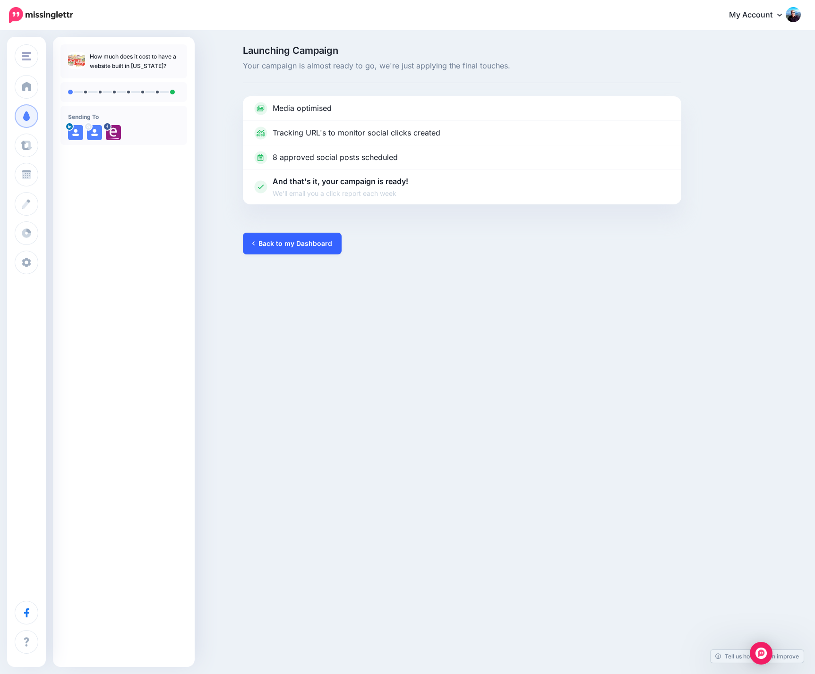
click at [294, 247] on link "Back to my Dashboard" at bounding box center [292, 244] width 99 height 22
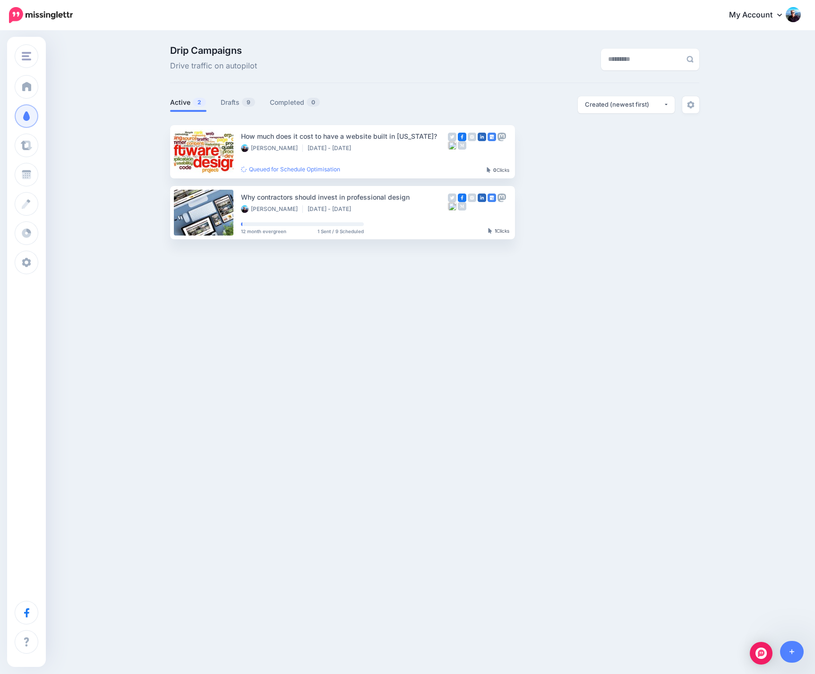
click at [398, 257] on div "Drip Campaigns Drive traffic on autopilot Active 2 9 0" at bounding box center [407, 146] width 815 height 229
click at [93, 105] on div "Drip Campaigns Drive traffic on autopilot Active 2 9 0" at bounding box center [407, 146] width 815 height 229
